Goal: Check status: Check status

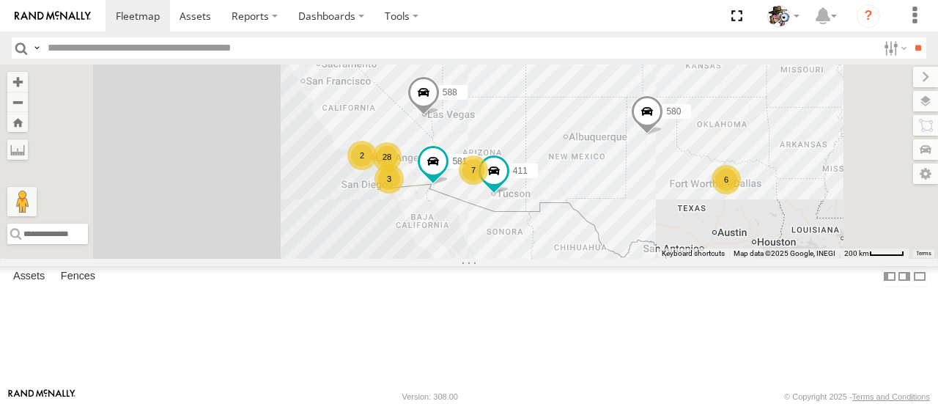
drag, startPoint x: 589, startPoint y: 220, endPoint x: 559, endPoint y: 291, distance: 77.2
click at [558, 258] on div "484 580 28 7 6 588 3 581 411 2" at bounding box center [469, 160] width 938 height 193
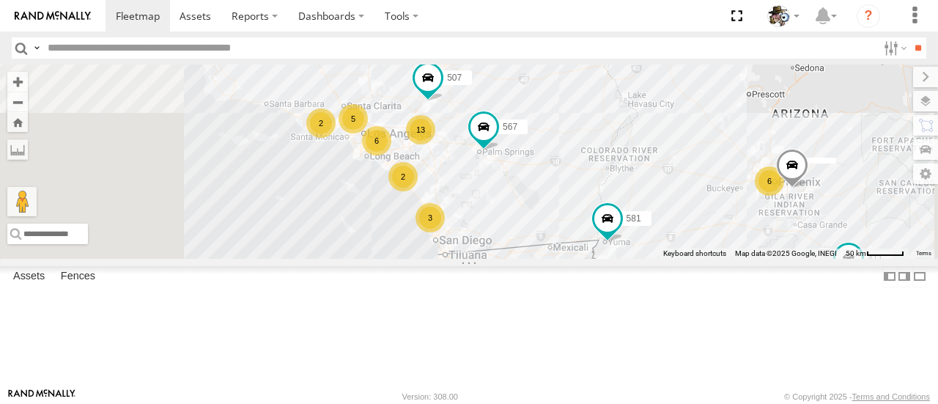
drag, startPoint x: 590, startPoint y: 212, endPoint x: 627, endPoint y: 218, distance: 37.2
click at [627, 218] on div "484 580 588 581 411 13 6 5 6 2 3 2 507 567" at bounding box center [469, 160] width 938 height 193
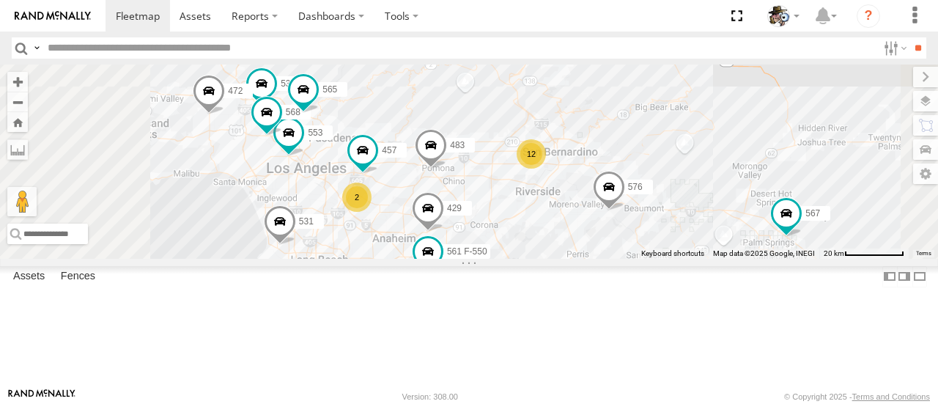
drag, startPoint x: 583, startPoint y: 174, endPoint x: 623, endPoint y: 264, distance: 98.5
click at [623, 258] on div "484 580 588 581 411 507 567 12 530 2 553 532 457 568 561 F-550 472 576 531 565 …" at bounding box center [469, 160] width 938 height 193
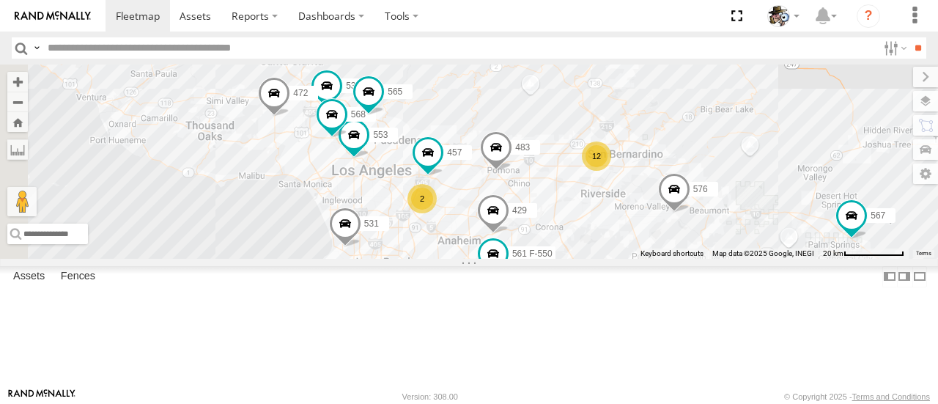
drag, startPoint x: 579, startPoint y: 262, endPoint x: 652, endPoint y: 265, distance: 72.6
click at [652, 258] on div "484 580 588 581 411 507 567 12 530 2 553 532 457 568 561 F-550 472 576 531 565 …" at bounding box center [469, 160] width 938 height 193
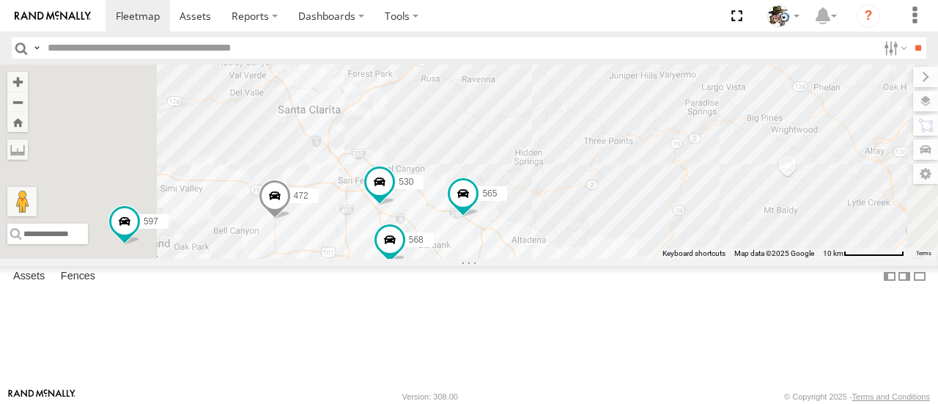
drag, startPoint x: 708, startPoint y: 269, endPoint x: 767, endPoint y: 372, distance: 118.5
click at [816, 403] on html at bounding box center [469, 202] width 938 height 404
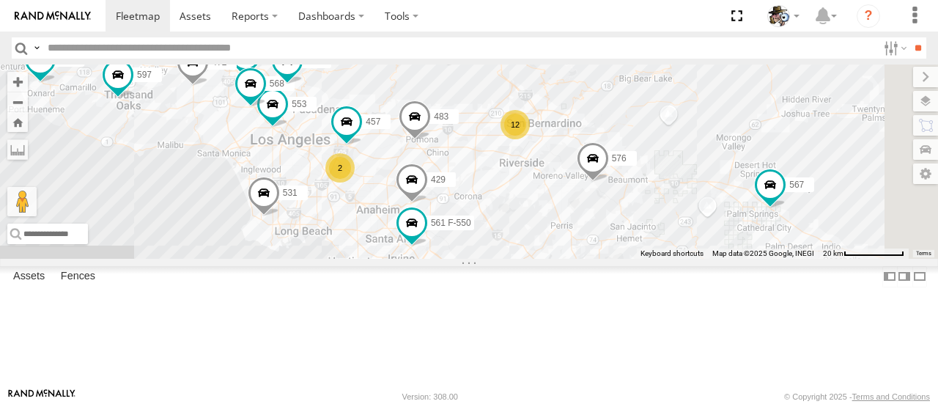
drag, startPoint x: 770, startPoint y: 284, endPoint x: 551, endPoint y: 150, distance: 256.5
click at [551, 150] on div "484 580 588 581 411 507 567 530 553 532 457 568 561 F-550 472 576 531 565 483 4…" at bounding box center [469, 160] width 938 height 193
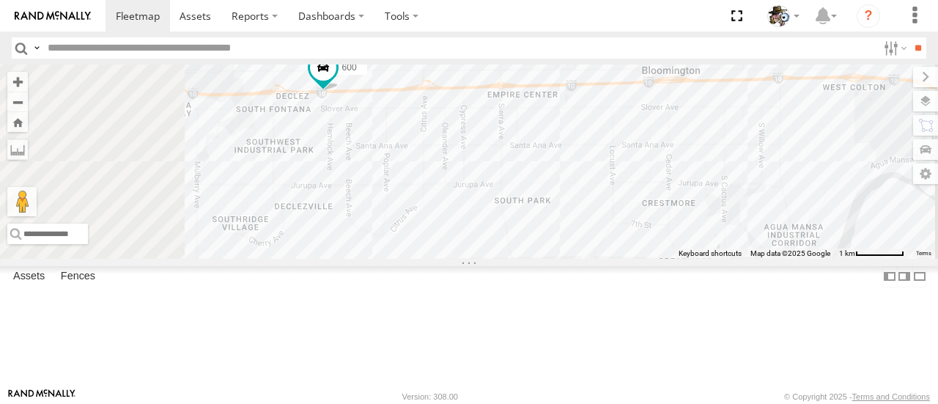
drag, startPoint x: 535, startPoint y: 144, endPoint x: 553, endPoint y: 218, distance: 75.4
click at [553, 218] on div "484 580 588 581 411 507 567 530 553 532 457 568 561 F-550 472 576 531 565 483 4…" at bounding box center [469, 160] width 938 height 193
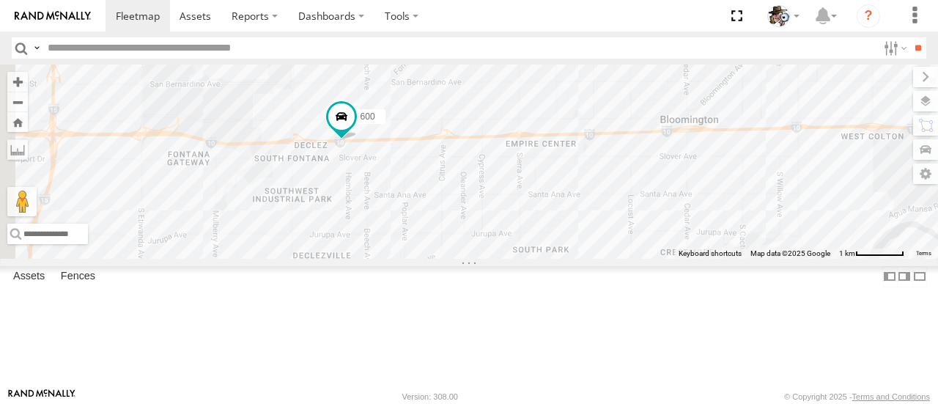
click at [355, 130] on span at bounding box center [341, 116] width 26 height 26
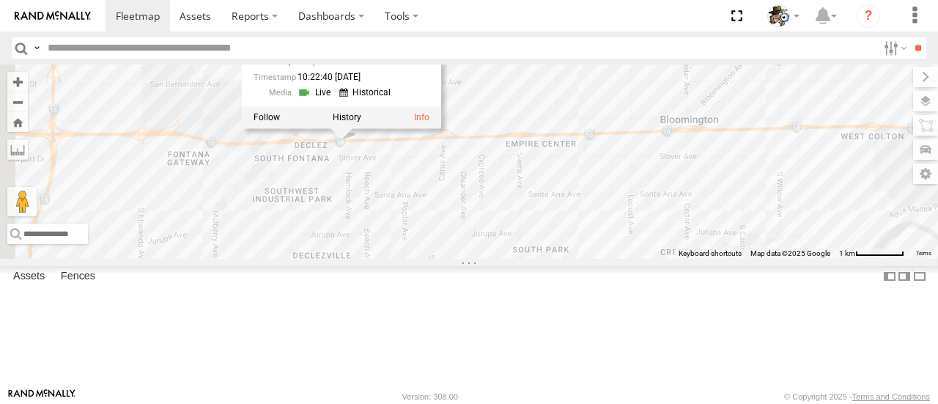
click at [361, 123] on label at bounding box center [347, 118] width 29 height 10
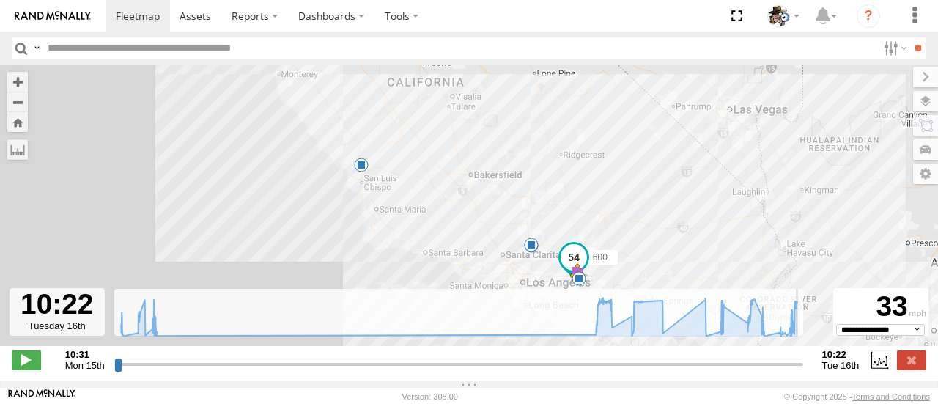
drag, startPoint x: 118, startPoint y: 375, endPoint x: 806, endPoint y: 388, distance: 688.3
click at [803, 371] on input "range" at bounding box center [458, 364] width 689 height 14
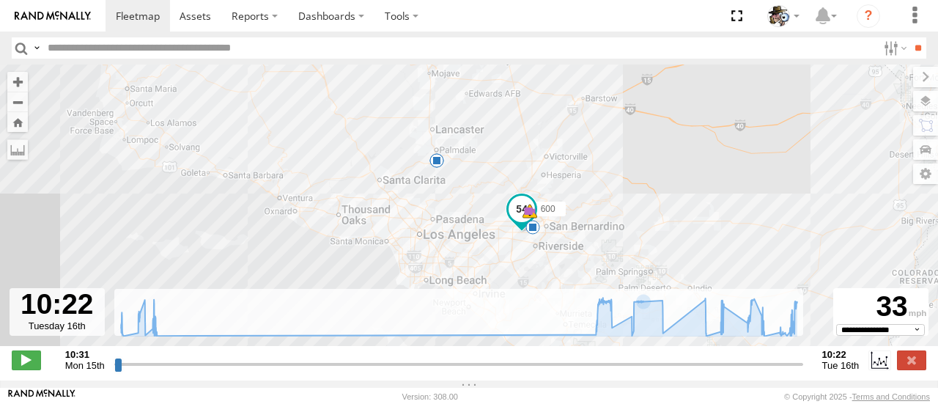
drag, startPoint x: 624, startPoint y: 257, endPoint x: 626, endPoint y: 171, distance: 85.8
click at [626, 171] on div "600 07:10 Tue 07:41 Tue 08:51 Tue 08:51 Tue 08:51 Tue 09:13 Tue 6" at bounding box center [469, 212] width 938 height 297
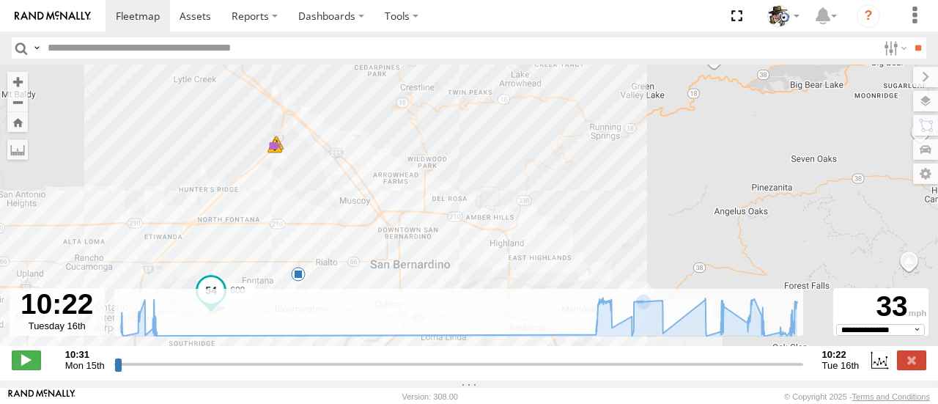
drag, startPoint x: 567, startPoint y: 213, endPoint x: 620, endPoint y: 273, distance: 80.0
click at [620, 275] on div "600 07:10 Tue 07:41 Tue 08:51 Tue 08:51 Tue 08:51 Tue 09:13 Tue" at bounding box center [469, 212] width 938 height 297
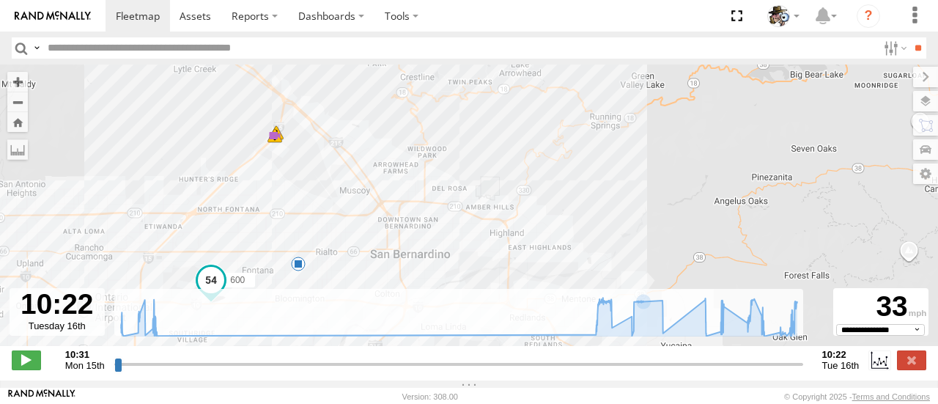
click at [621, 255] on div "600 07:10 Tue 07:41 Tue 08:51 Tue 08:51 Tue 08:51 Tue 09:13 Tue" at bounding box center [469, 212] width 938 height 297
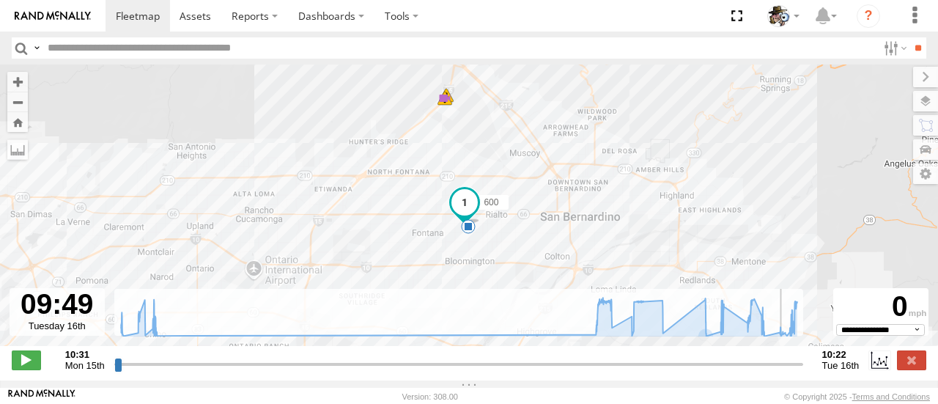
drag, startPoint x: 797, startPoint y: 372, endPoint x: 783, endPoint y: 380, distance: 16.4
type input "**********"
click at [783, 371] on input "range" at bounding box center [458, 364] width 689 height 14
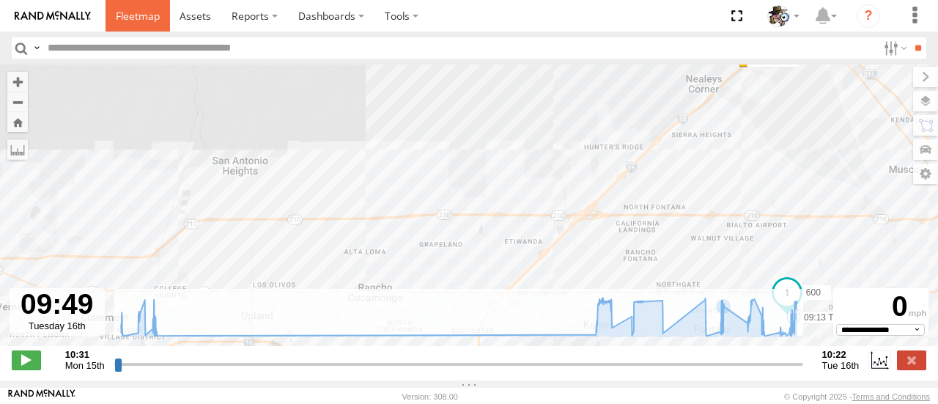
click at [144, 14] on span at bounding box center [138, 16] width 44 height 14
